Goal: Register for event/course

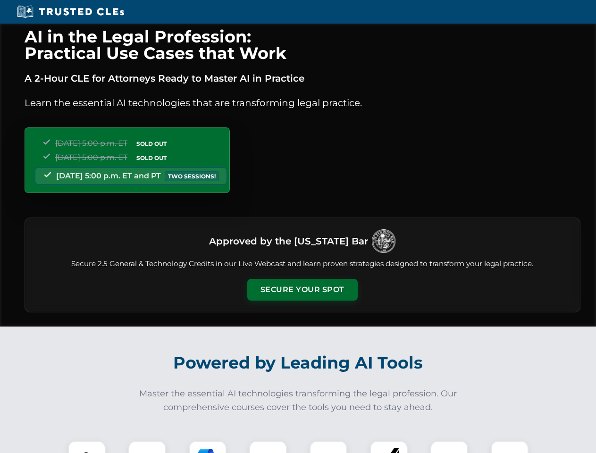
click at [302, 290] on button "Secure Your Spot" at bounding box center [302, 290] width 110 height 22
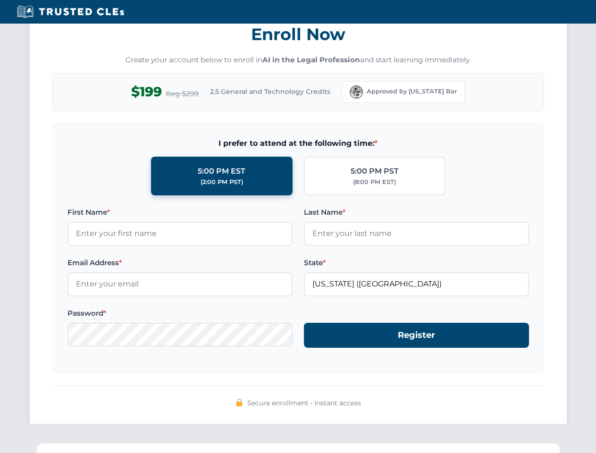
scroll to position [926, 0]
